Goal: Information Seeking & Learning: Find contact information

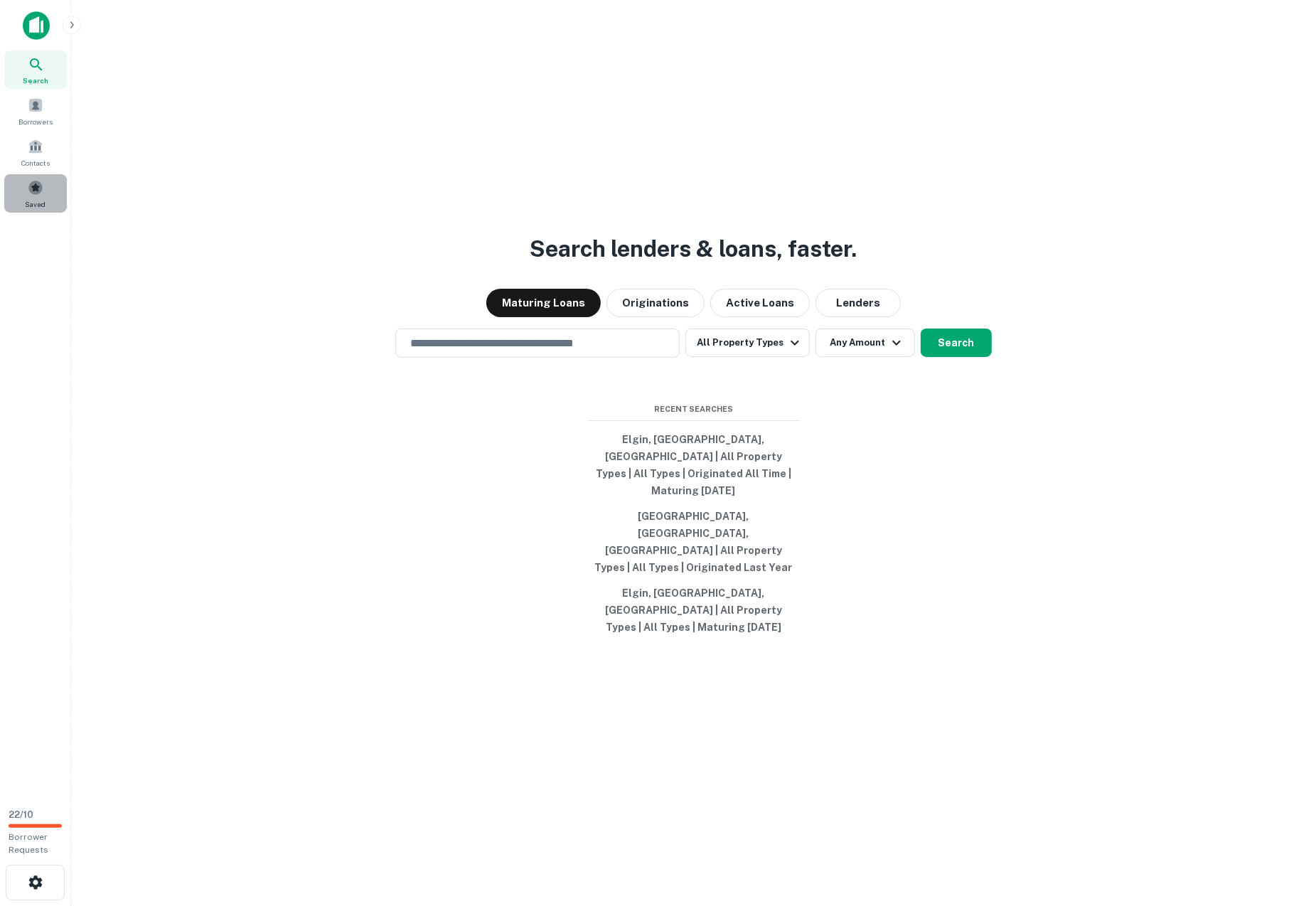
click at [43, 198] on span "Saved" at bounding box center [35, 204] width 21 height 12
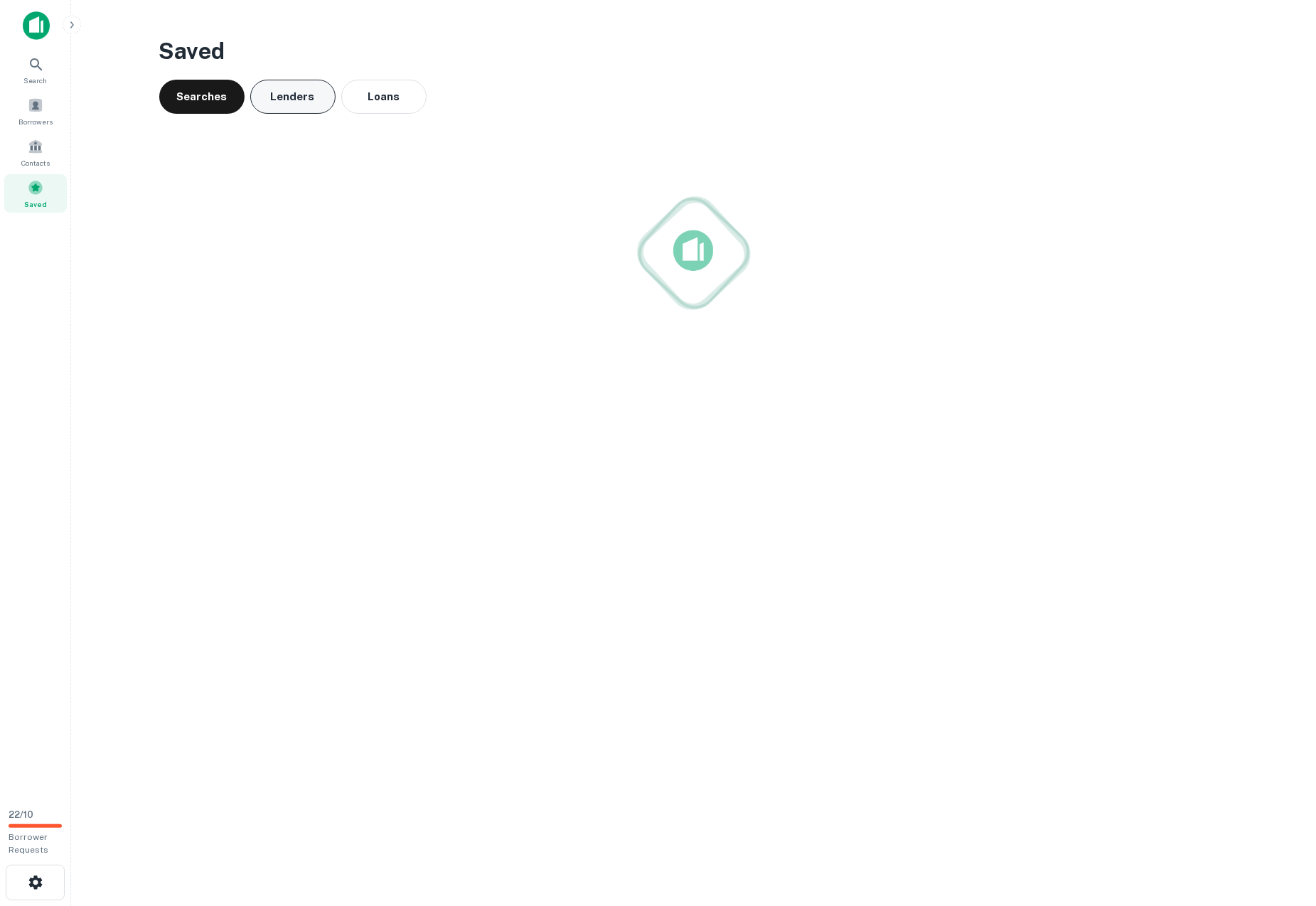
click at [366, 96] on button "Loans" at bounding box center [383, 97] width 85 height 34
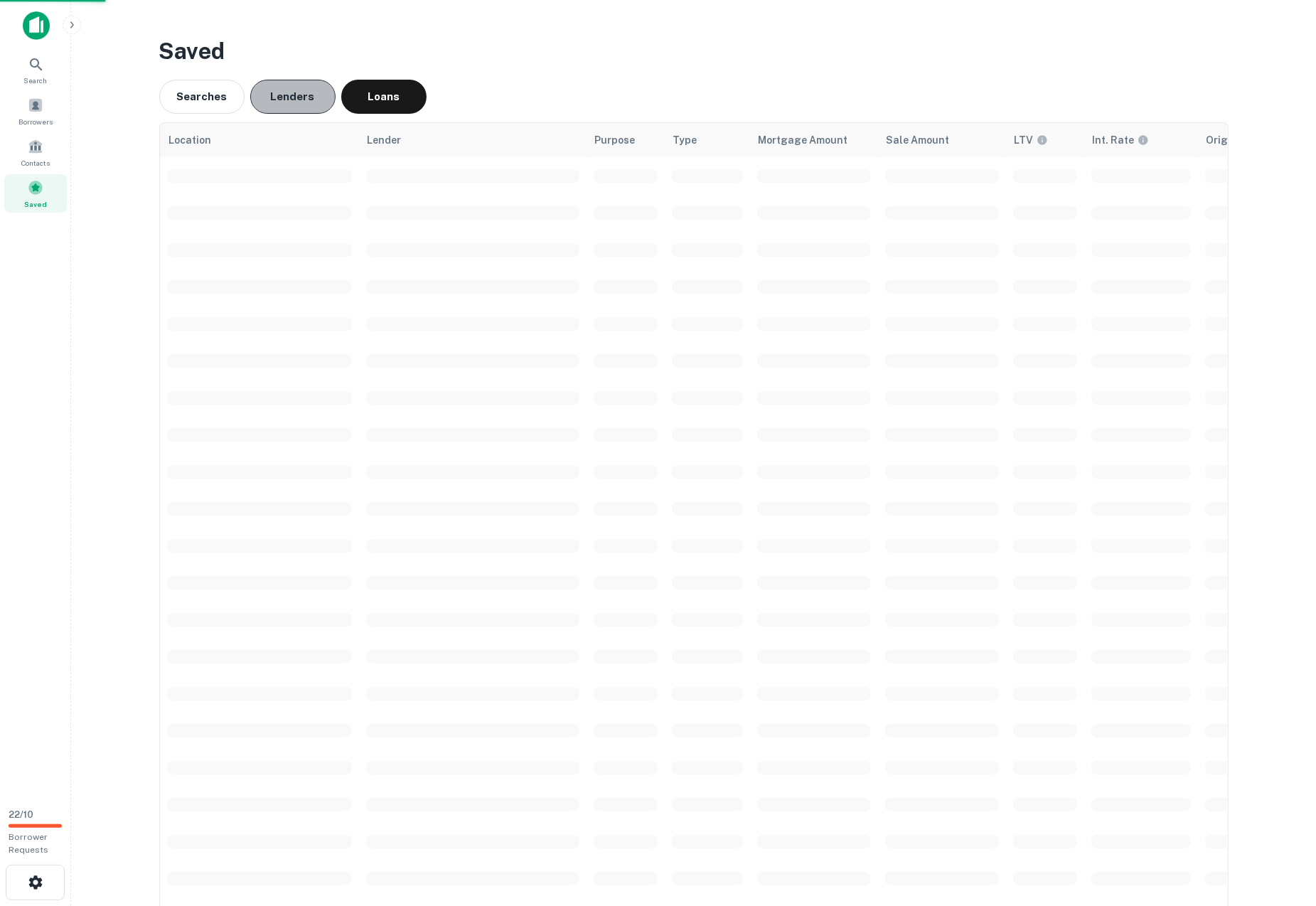
click at [277, 96] on button "Lenders" at bounding box center [292, 97] width 85 height 34
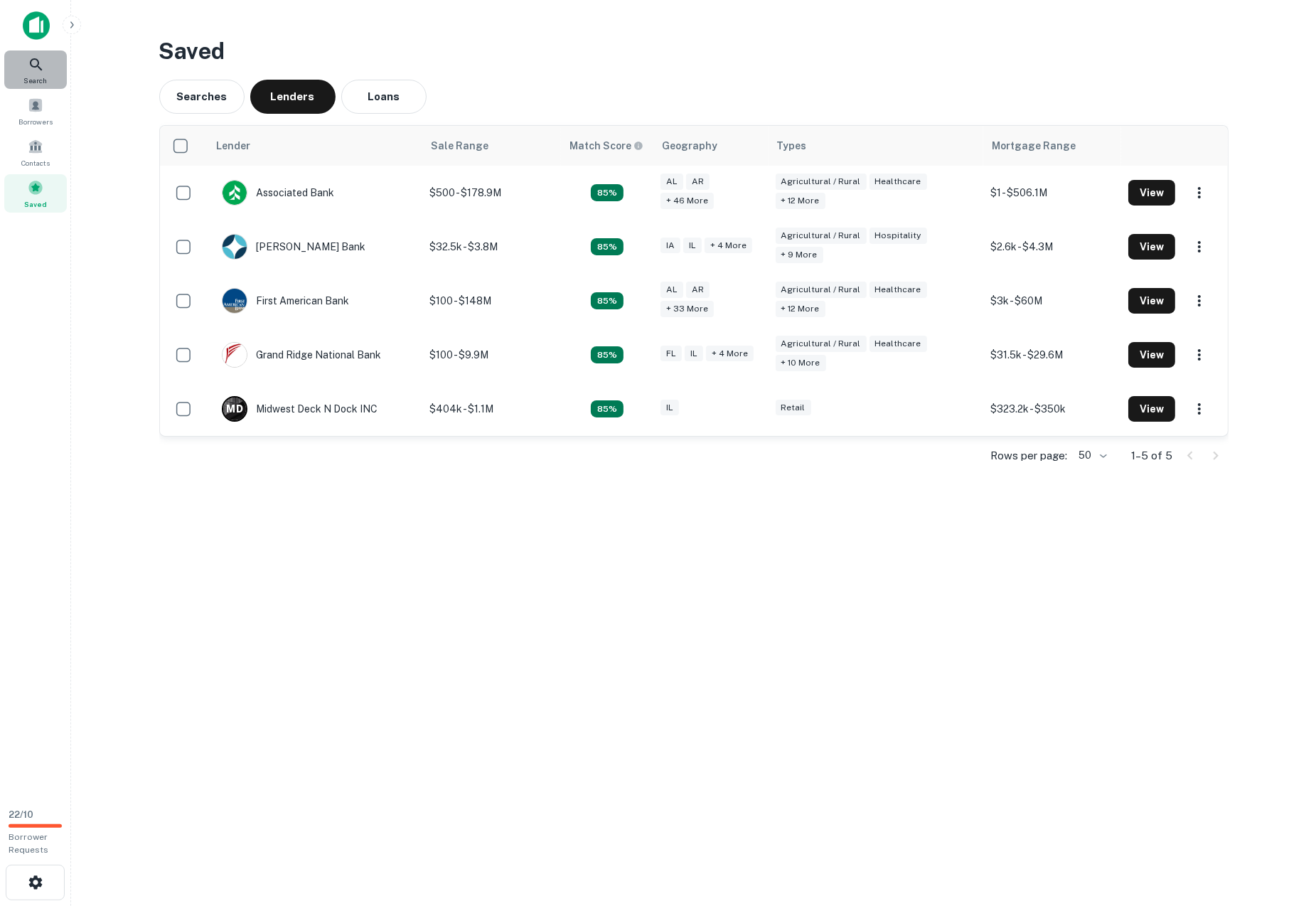
click at [29, 69] on icon at bounding box center [35, 65] width 17 height 17
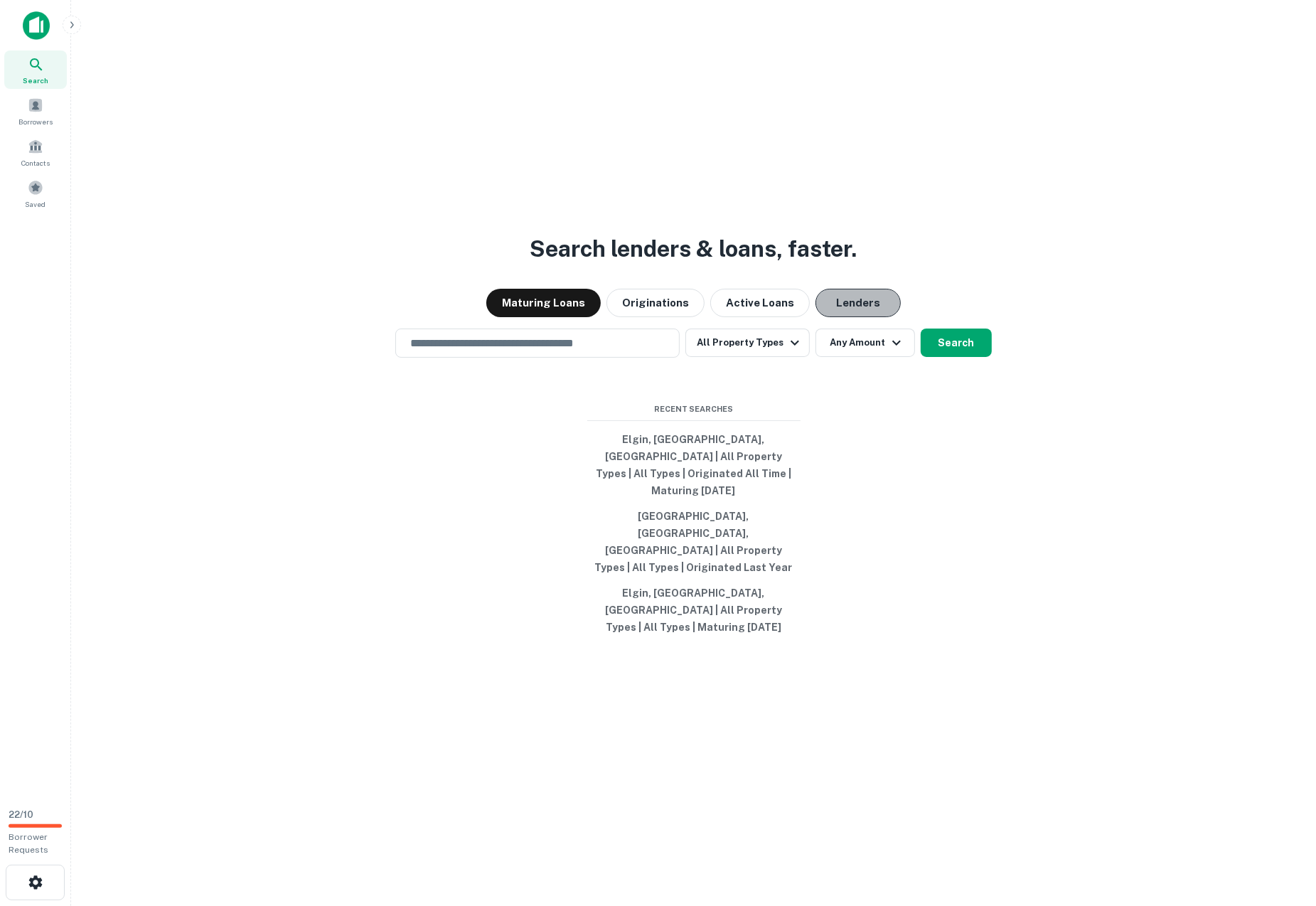
click at [830, 318] on button "Lenders" at bounding box center [858, 303] width 85 height 28
click at [675, 472] on button "Elgin, [GEOGRAPHIC_DATA], [GEOGRAPHIC_DATA] | All Property Types | All Types | …" at bounding box center [694, 465] width 213 height 77
type input "**********"
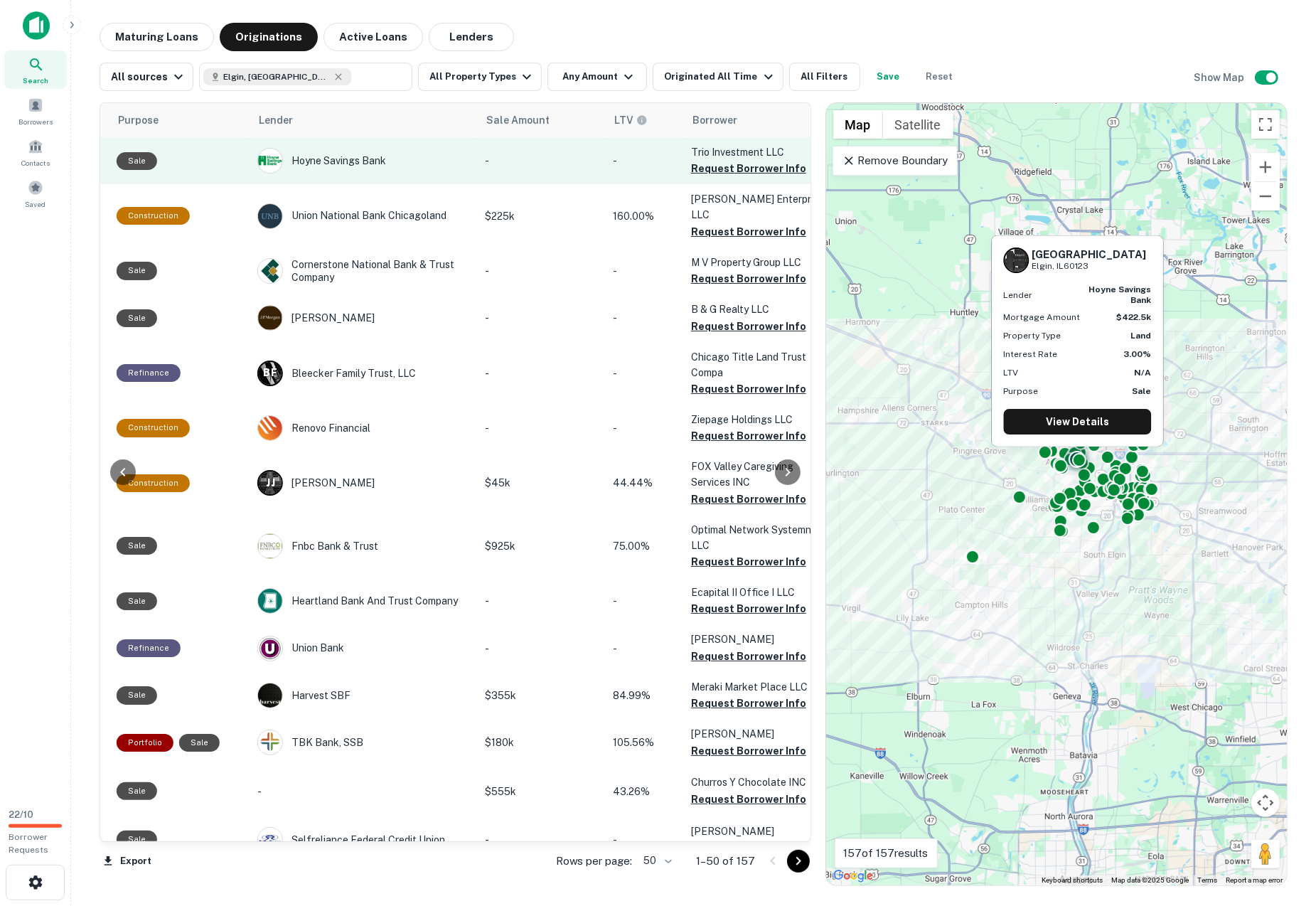
scroll to position [0, 766]
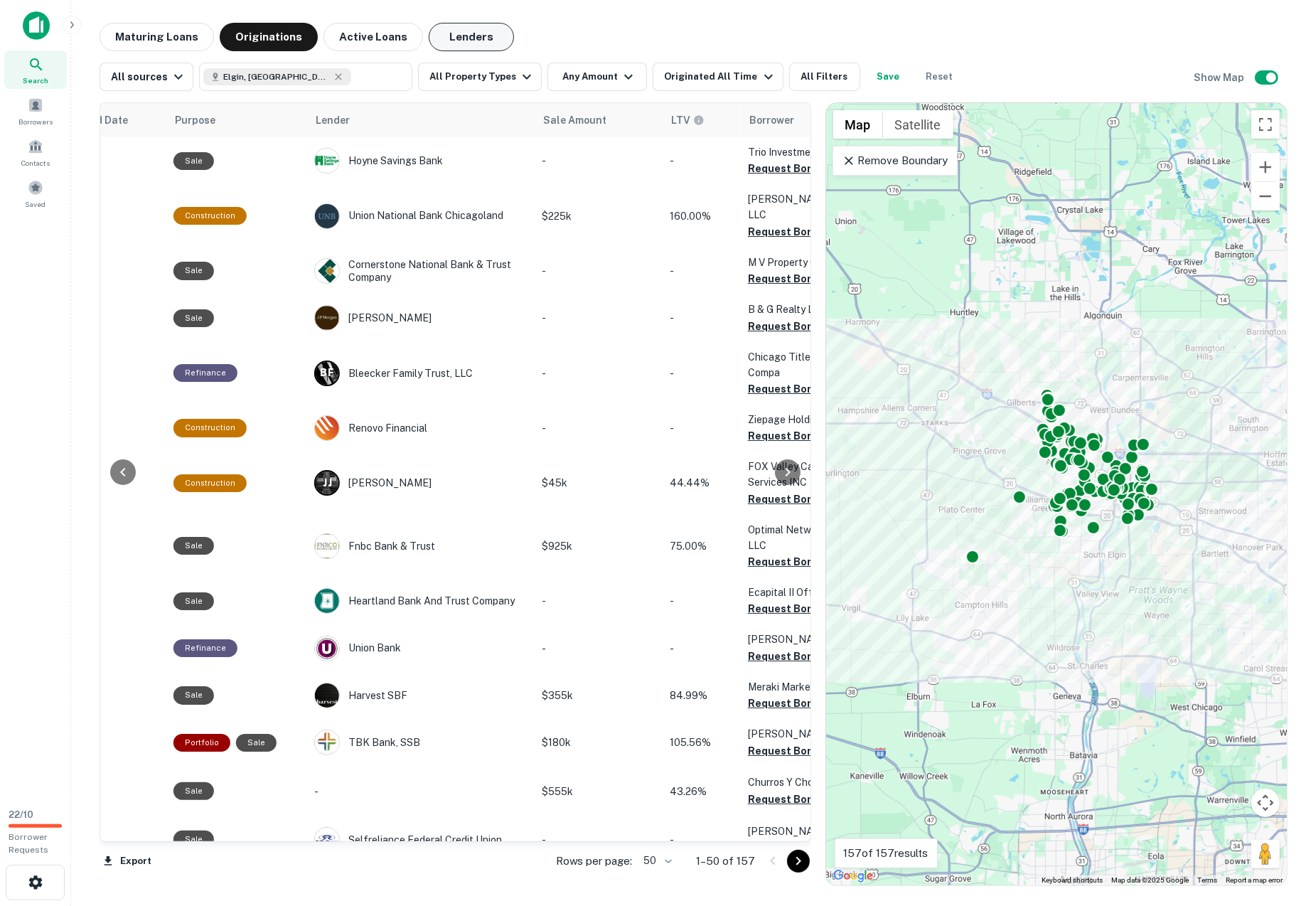
click at [464, 38] on button "Lenders" at bounding box center [471, 36] width 85 height 28
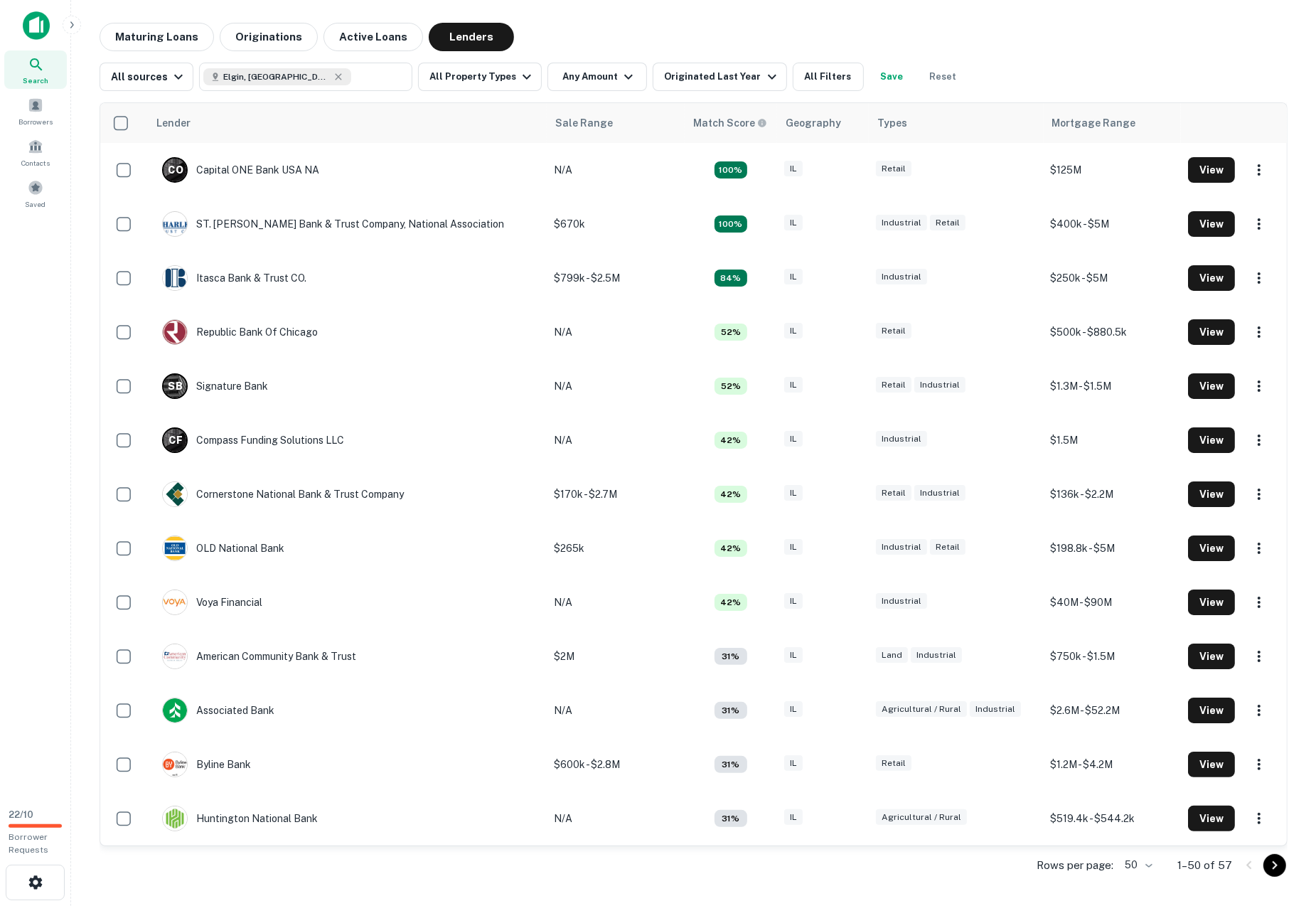
click at [295, 166] on div "C O Capital ONE Bank USA NA" at bounding box center [240, 170] width 157 height 25
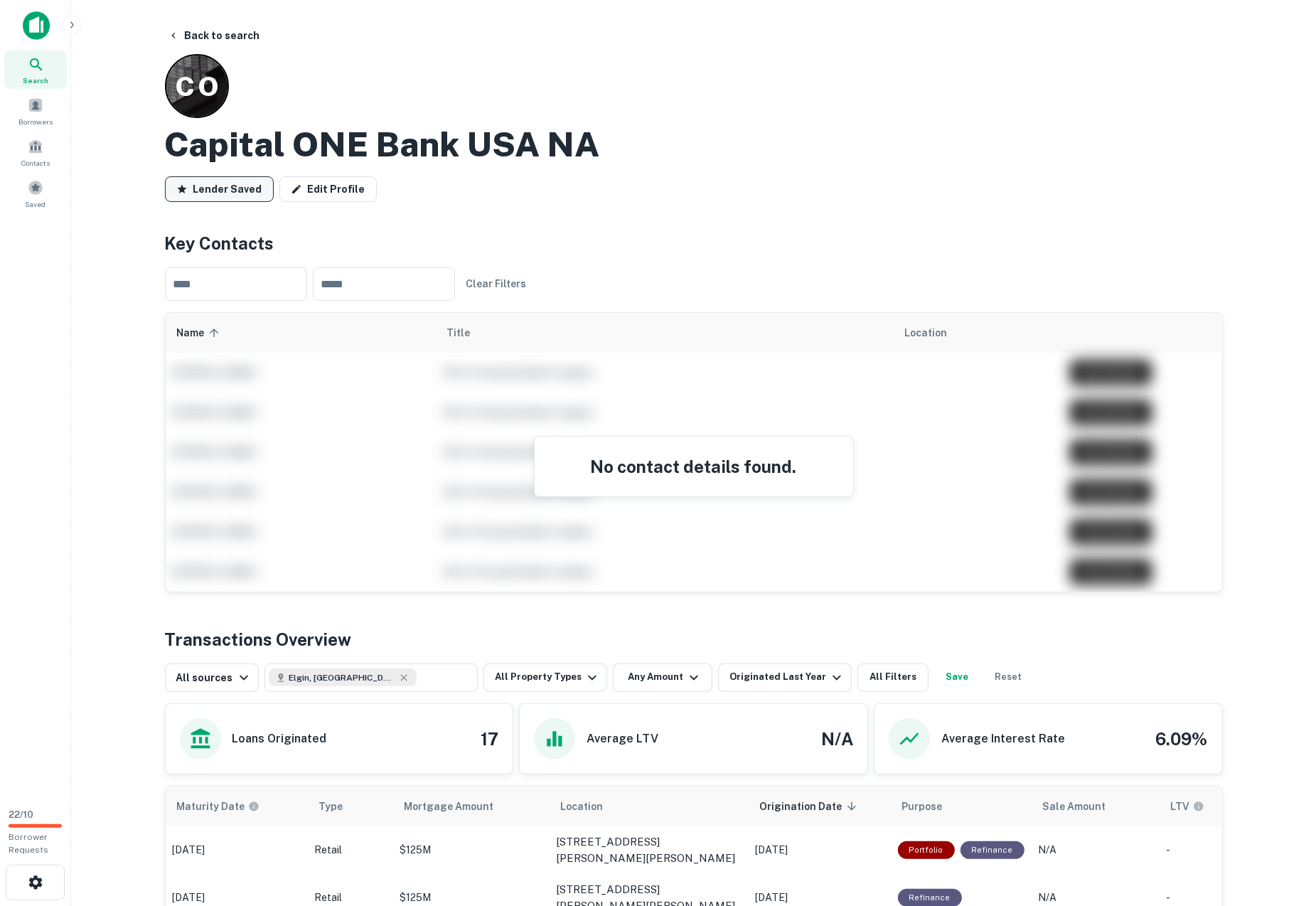
click at [218, 190] on button "Lender Saved" at bounding box center [219, 190] width 108 height 25
click at [135, 158] on main "Back to search C O Capital ONE Bank USA NA Lender Saved Edit Profile Key Contac…" at bounding box center [694, 453] width 1246 height 906
click at [224, 182] on button "Save Lender" at bounding box center [216, 190] width 103 height 25
click at [48, 199] on div "Saved" at bounding box center [35, 193] width 63 height 38
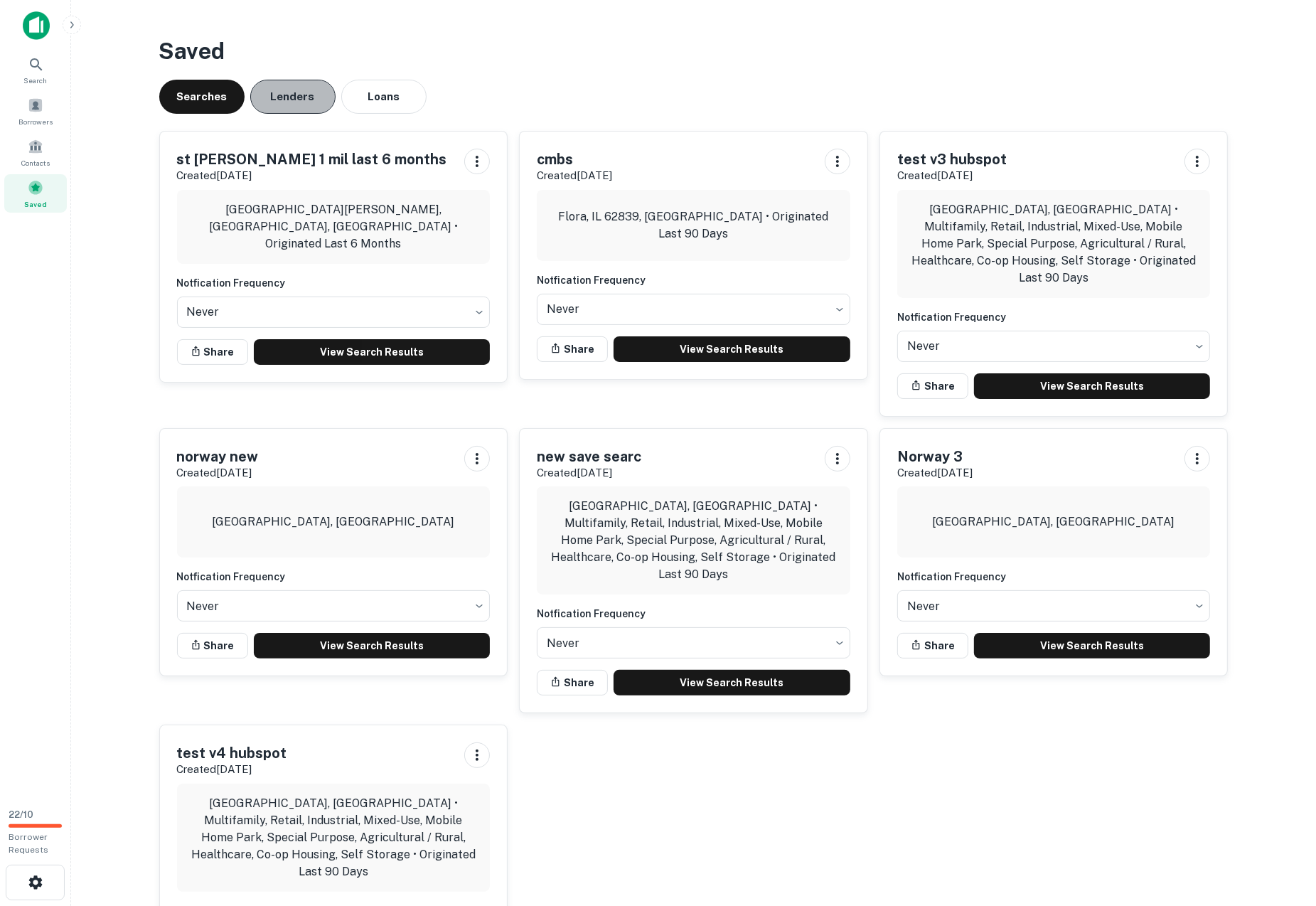
click at [303, 111] on button "Lenders" at bounding box center [292, 97] width 85 height 34
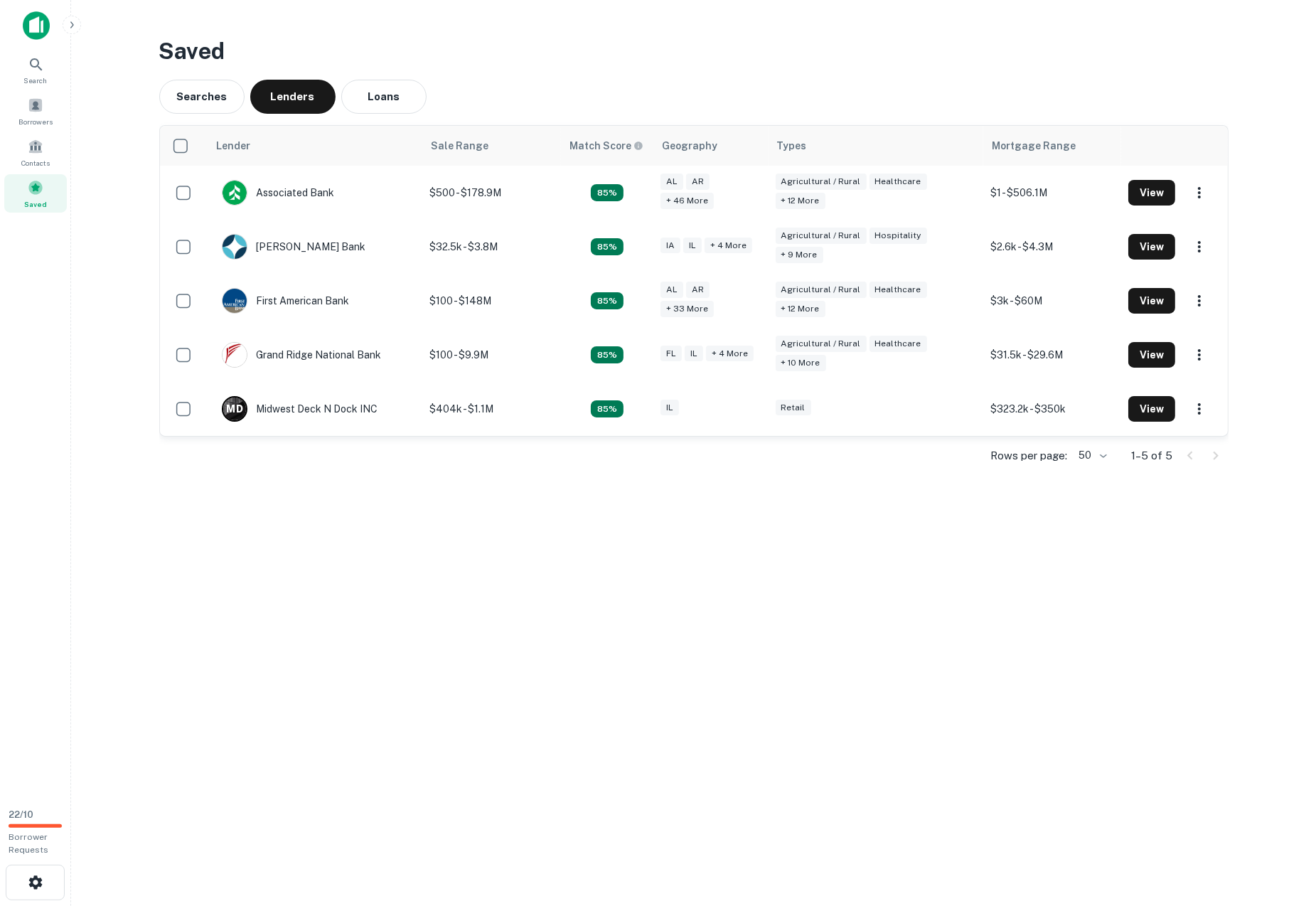
click at [234, 453] on div "Rows per page: 50 ** 1–5 of 5" at bounding box center [694, 455] width 1070 height 38
click at [232, 529] on main "Saved Searches Lenders Loans Lender Sale Range Match Score Geography Types Mort…" at bounding box center [694, 453] width 1246 height 906
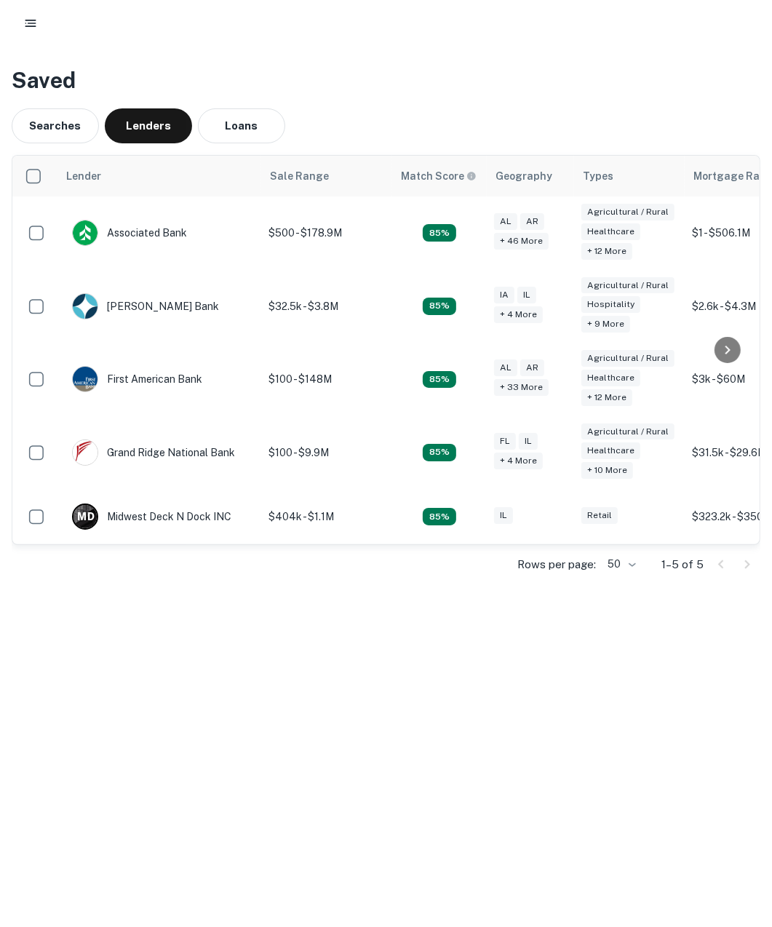
click at [99, 632] on main "Saved Searches Lenders Loans Lender Sale Range Match Score Geography Types Mort…" at bounding box center [386, 463] width 772 height 927
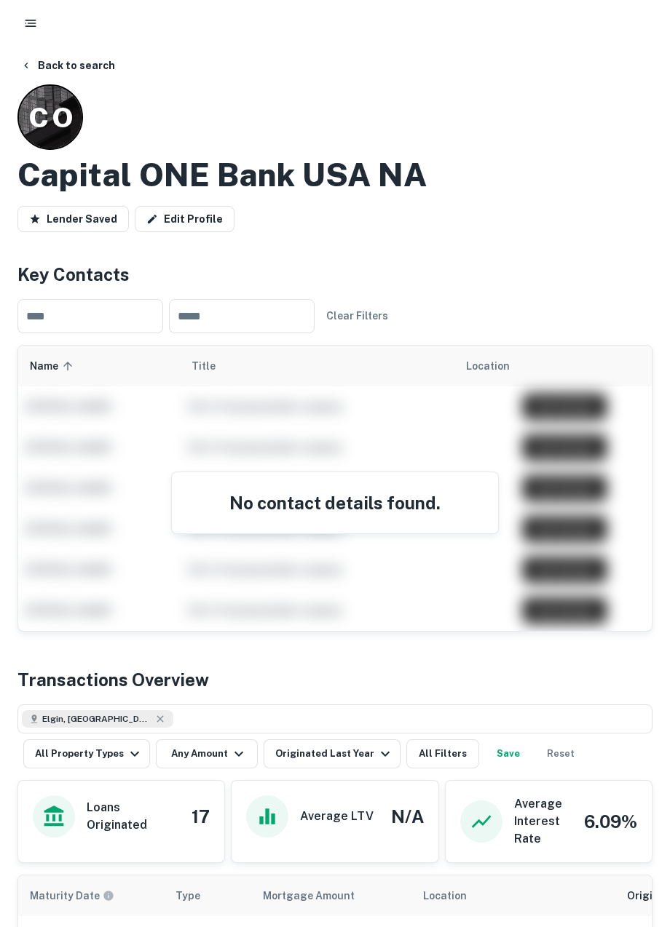
click at [343, 52] on div "Back to search" at bounding box center [334, 65] width 635 height 26
